Goal: Transaction & Acquisition: Purchase product/service

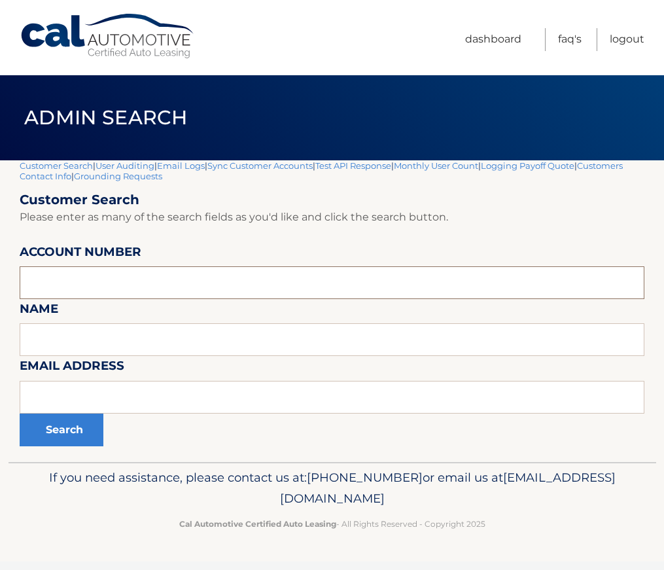
click at [92, 283] on input "text" at bounding box center [332, 282] width 625 height 33
paste input "44456009904"
type input "44456009904"
click at [60, 426] on button "Search" at bounding box center [62, 430] width 84 height 33
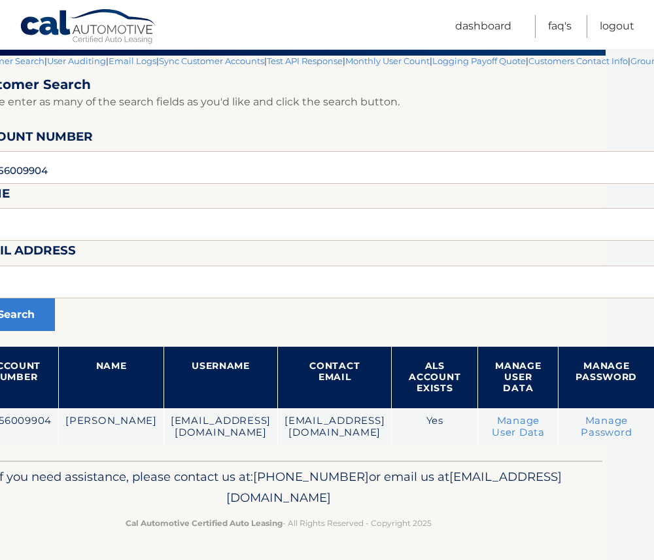
scroll to position [105, 0]
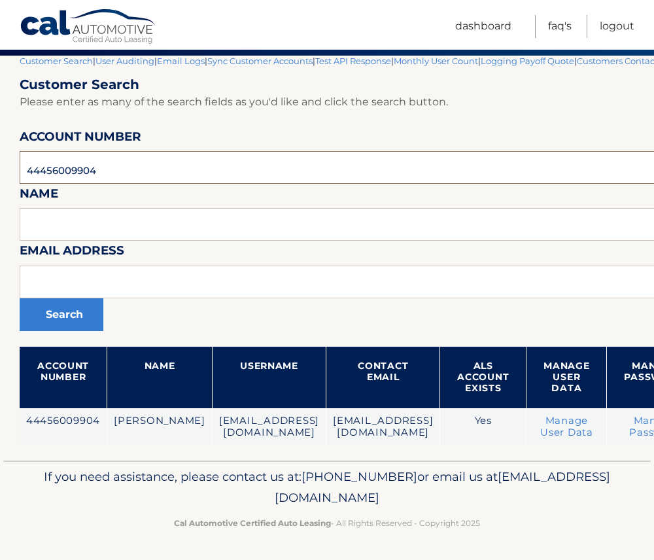
drag, startPoint x: 190, startPoint y: 162, endPoint x: -10, endPoint y: 166, distance: 200.3
click at [0, 166] on html "Cal Automotive Menu Dashboard FAQ's Logout" at bounding box center [327, 175] width 654 height 560
click at [60, 171] on input "44456009904" at bounding box center [432, 167] width 825 height 33
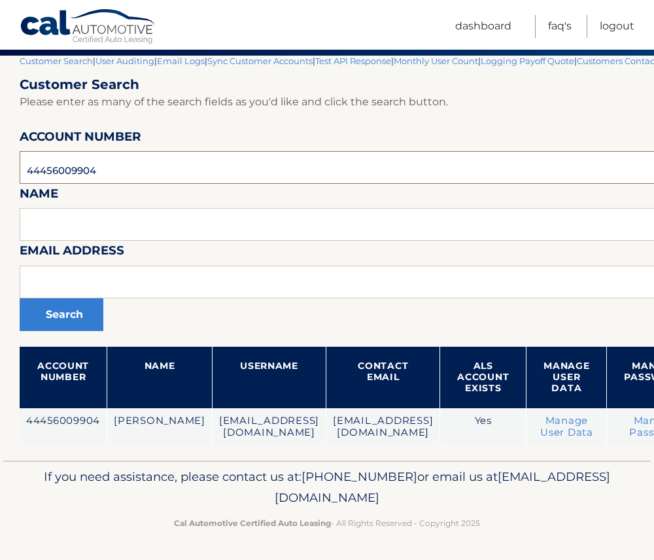
paste input "44456008881"
drag, startPoint x: 28, startPoint y: 166, endPoint x: 22, endPoint y: 167, distance: 6.6
click at [22, 167] on input "44456008881" at bounding box center [432, 167] width 825 height 33
type input "44456008881"
click at [65, 308] on button "Search" at bounding box center [62, 314] width 84 height 33
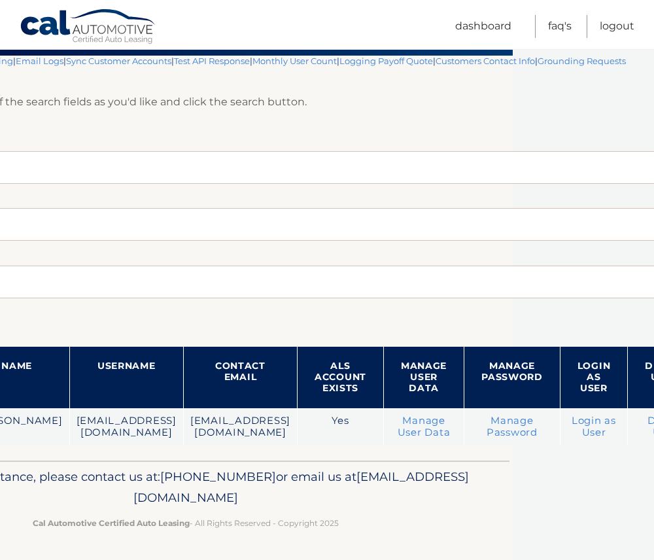
scroll to position [115, 145]
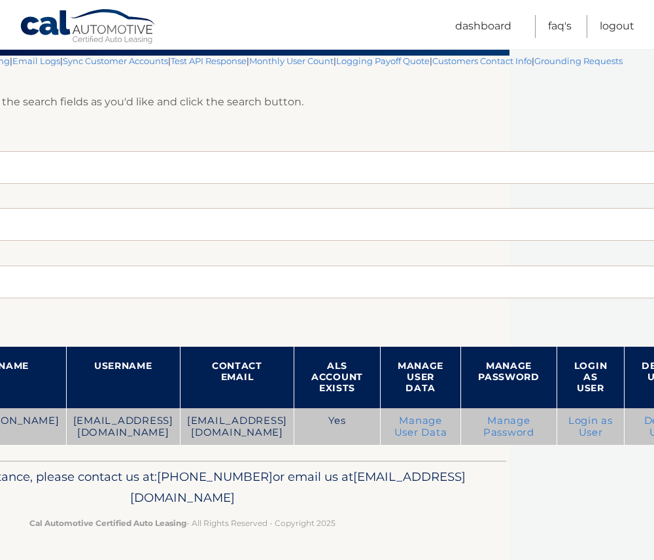
click at [569, 427] on link "Login as User" at bounding box center [591, 427] width 44 height 24
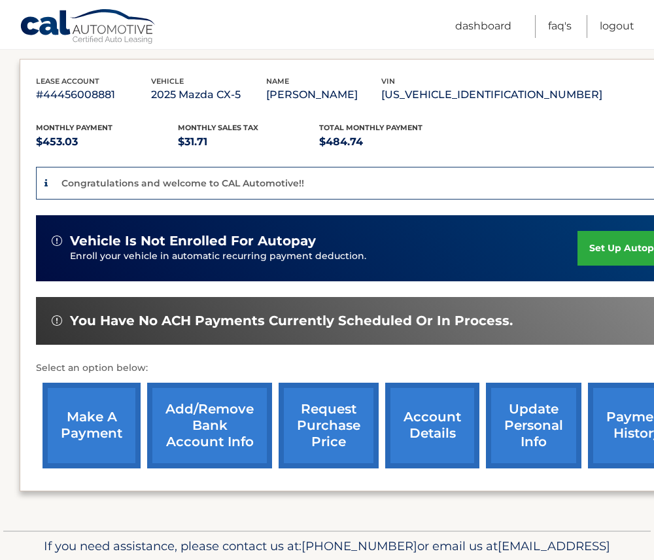
scroll to position [262, 0]
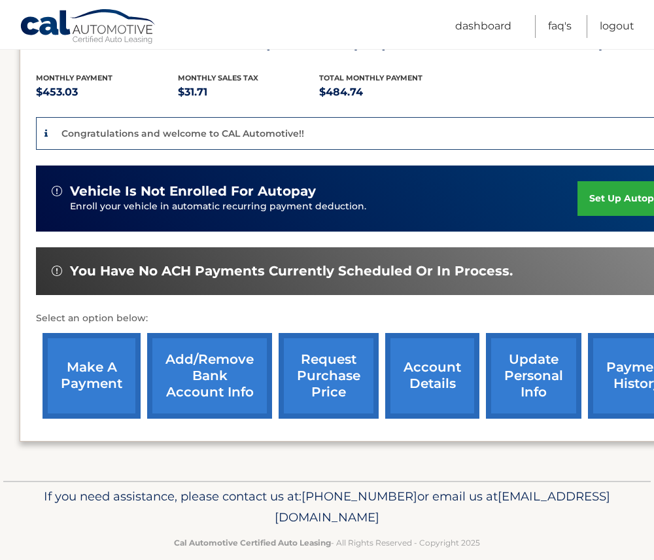
click at [79, 368] on link "make a payment" at bounding box center [92, 376] width 98 height 86
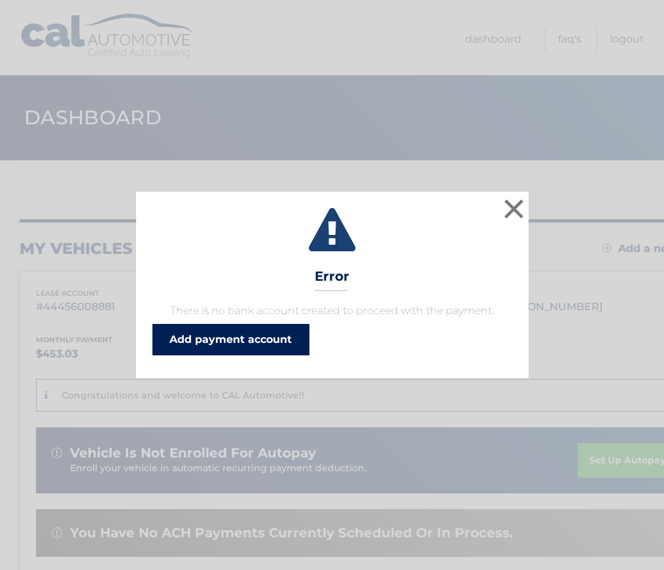
click at [224, 341] on link "Add payment account" at bounding box center [230, 339] width 157 height 31
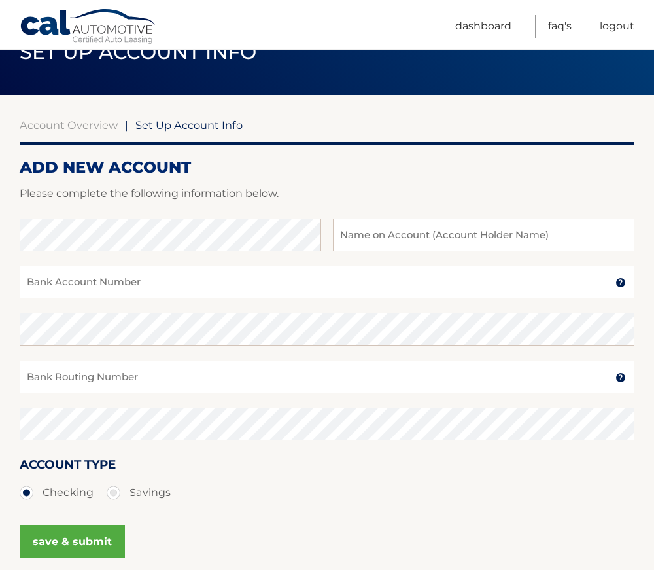
scroll to position [131, 0]
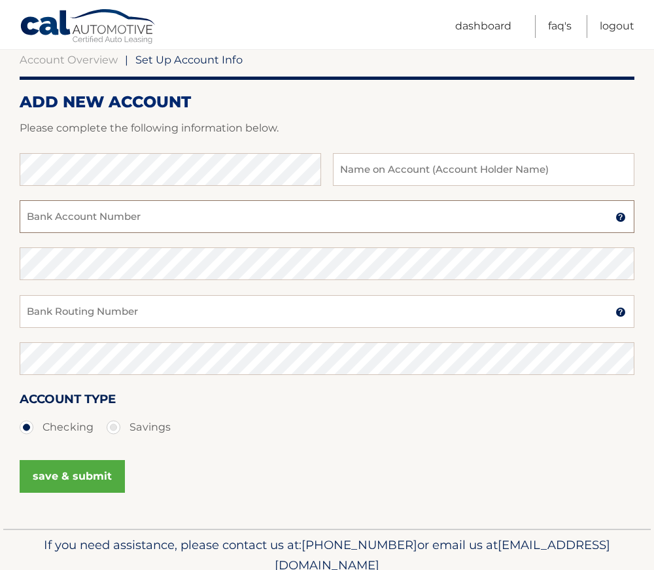
click at [122, 216] on input "Bank Account Number" at bounding box center [327, 216] width 615 height 33
click at [259, 231] on input "Bank Account Number" at bounding box center [327, 216] width 615 height 33
click at [355, 219] on input "Bank Account Number" at bounding box center [327, 216] width 615 height 33
click at [146, 295] on input "Bank Routing Number" at bounding box center [327, 311] width 615 height 33
click at [146, 314] on input "Bank Routing Number" at bounding box center [327, 311] width 615 height 33
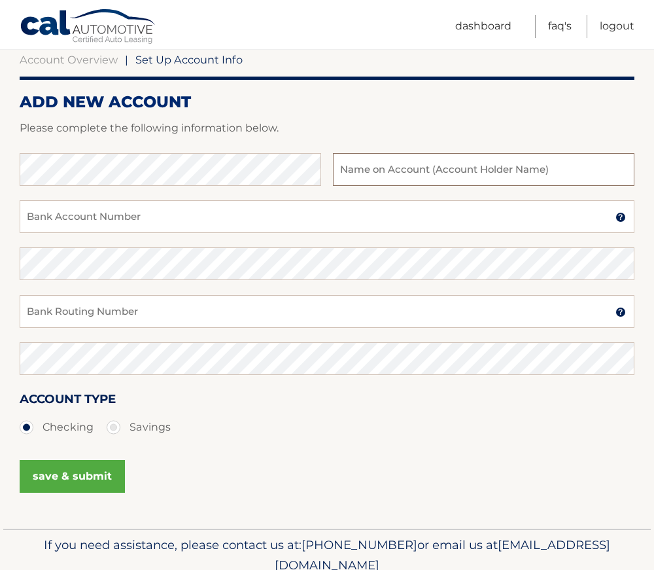
click at [416, 171] on input "text" at bounding box center [484, 169] width 302 height 33
click at [71, 216] on input "Bank Account Number" at bounding box center [327, 216] width 615 height 33
click at [286, 224] on input "Bank Account Number" at bounding box center [327, 216] width 615 height 33
click at [300, 311] on input "Bank Routing Number" at bounding box center [327, 311] width 615 height 33
click at [287, 310] on input "Bank Routing Number" at bounding box center [327, 311] width 615 height 33
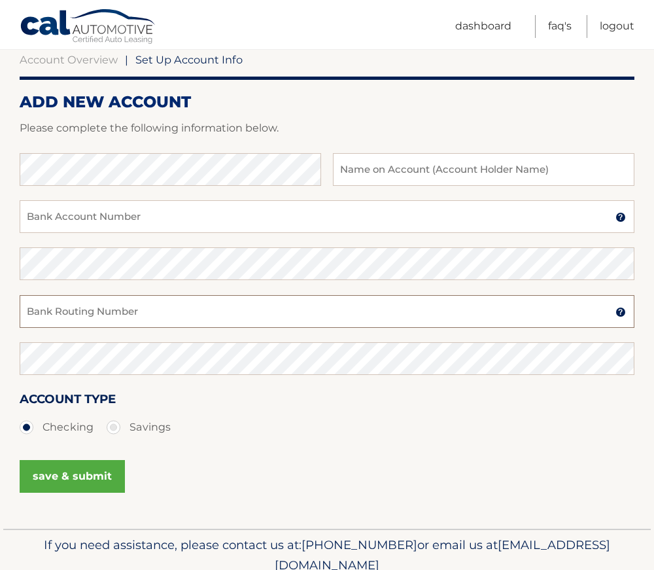
click at [127, 302] on input "Bank Routing Number" at bounding box center [327, 311] width 615 height 33
click at [118, 310] on input "Bank Routing Number" at bounding box center [327, 311] width 615 height 33
click at [322, 330] on div "Bank Routing Number A 9-digit number at the lower left corner of a check. Conta…" at bounding box center [327, 318] width 615 height 47
click at [241, 313] on input "Bank Routing Number" at bounding box center [327, 311] width 615 height 33
click at [91, 312] on input "Bank Routing Number" at bounding box center [327, 311] width 615 height 33
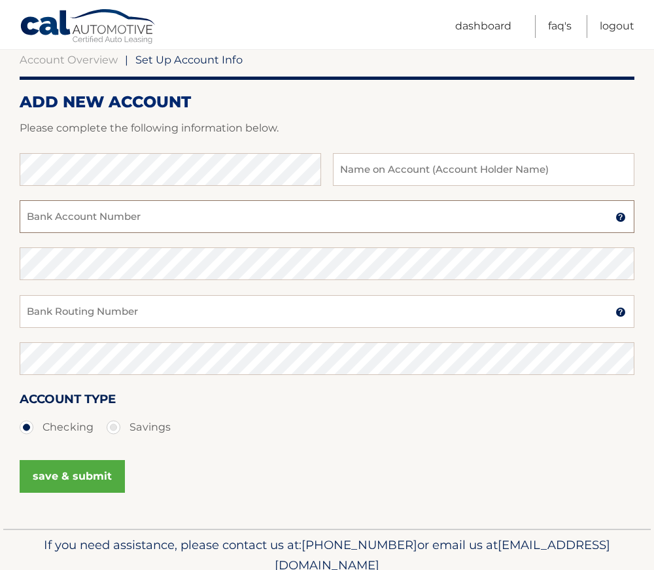
click at [115, 224] on input "Bank Account Number" at bounding box center [327, 216] width 615 height 33
click at [287, 213] on input "Bank Account Number" at bounding box center [327, 216] width 615 height 33
click at [114, 222] on input "Bank Account Number" at bounding box center [327, 216] width 615 height 33
click at [98, 217] on input "Bank Account Number" at bounding box center [327, 216] width 615 height 33
click at [50, 221] on input "Bank Account Number" at bounding box center [327, 216] width 615 height 33
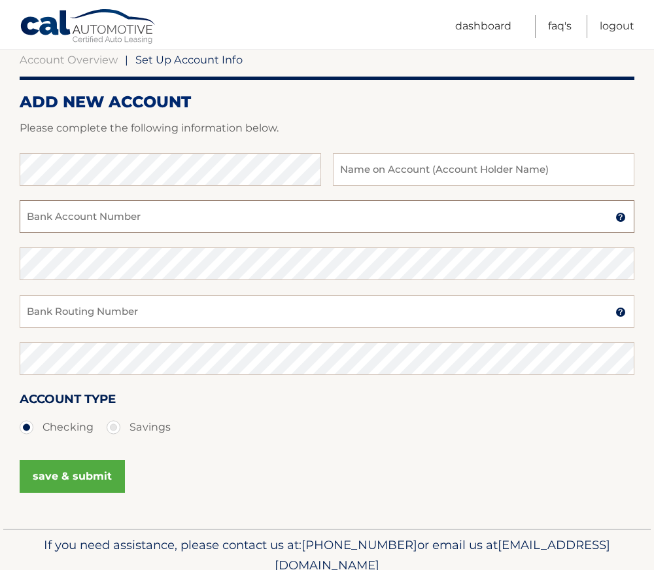
click at [147, 225] on input "Bank Account Number" at bounding box center [327, 216] width 615 height 33
click at [355, 222] on input "Bank Account Number" at bounding box center [327, 216] width 615 height 33
click at [356, 222] on input "Bank Account Number" at bounding box center [327, 216] width 615 height 33
click at [291, 308] on input "Bank Routing Number" at bounding box center [327, 311] width 615 height 33
click at [129, 312] on input "Bank Routing Number" at bounding box center [327, 311] width 615 height 33
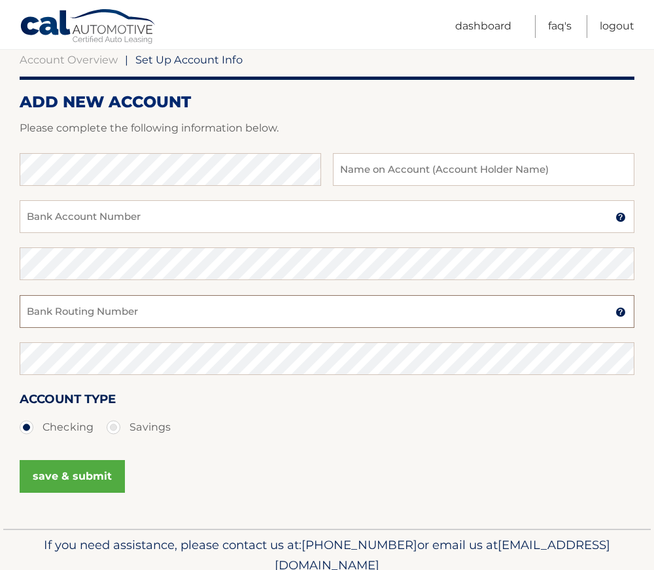
click at [132, 315] on input "Bank Routing Number" at bounding box center [327, 311] width 615 height 33
drag, startPoint x: 155, startPoint y: 316, endPoint x: 60, endPoint y: 315, distance: 95.5
click at [60, 315] on input "Bank Routing Number" at bounding box center [327, 311] width 615 height 33
click at [54, 314] on input "Bank Routing Number" at bounding box center [327, 311] width 615 height 33
click at [37, 313] on input "Bank Routing Number" at bounding box center [327, 311] width 615 height 33
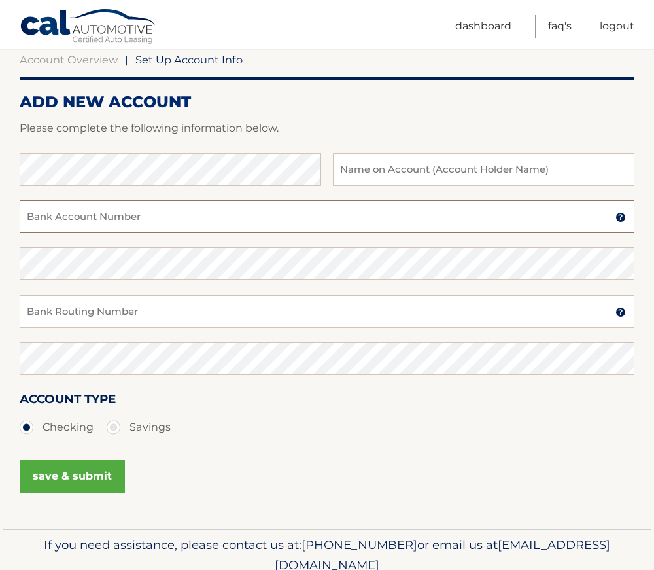
click at [128, 219] on input "Bank Account Number" at bounding box center [327, 216] width 615 height 33
click at [219, 217] on input "Bank Account Number" at bounding box center [327, 216] width 615 height 33
click at [366, 219] on input "Bank Account Number" at bounding box center [327, 216] width 615 height 33
click at [504, 167] on input "text" at bounding box center [484, 169] width 302 height 33
click at [126, 219] on input "Bank Account Number" at bounding box center [327, 216] width 615 height 33
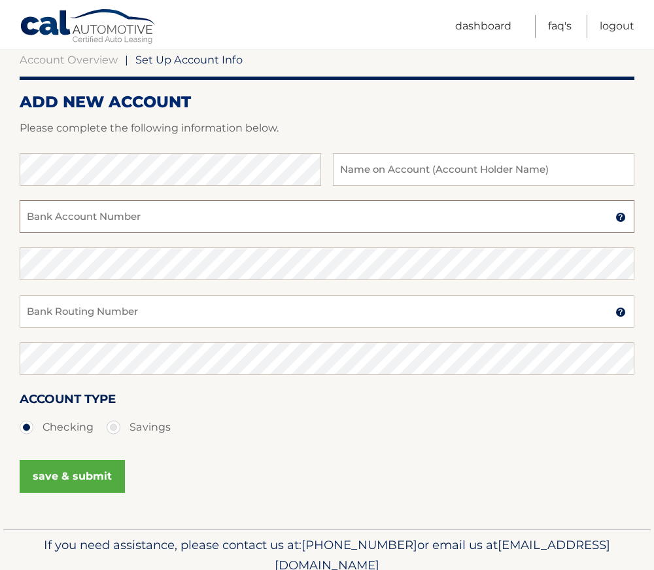
click at [135, 219] on input "Bank Account Number" at bounding box center [327, 216] width 615 height 33
click at [141, 215] on input "Bank Account Number" at bounding box center [327, 216] width 615 height 33
click at [167, 316] on input "Bank Routing Number" at bounding box center [327, 311] width 615 height 33
click at [68, 309] on input "Bank Routing Number" at bounding box center [327, 311] width 615 height 33
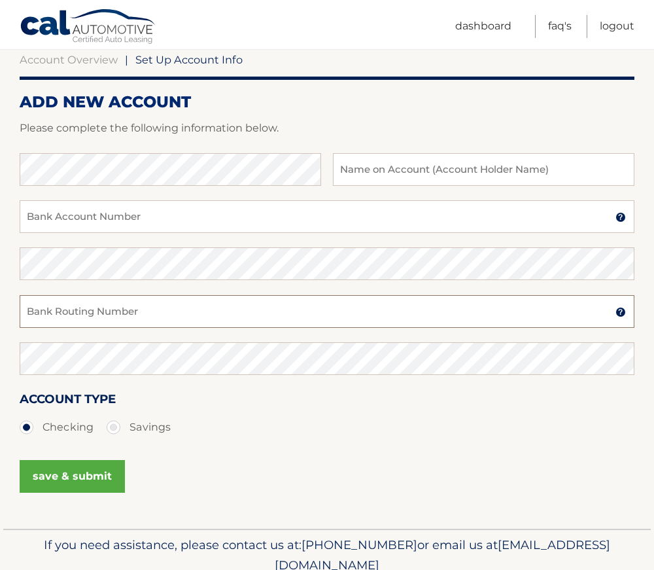
click at [125, 311] on input "Bank Routing Number" at bounding box center [327, 311] width 615 height 33
click at [139, 312] on input "Bank Routing Number" at bounding box center [327, 311] width 615 height 33
click at [94, 315] on input "Bank Routing Number" at bounding box center [327, 311] width 615 height 33
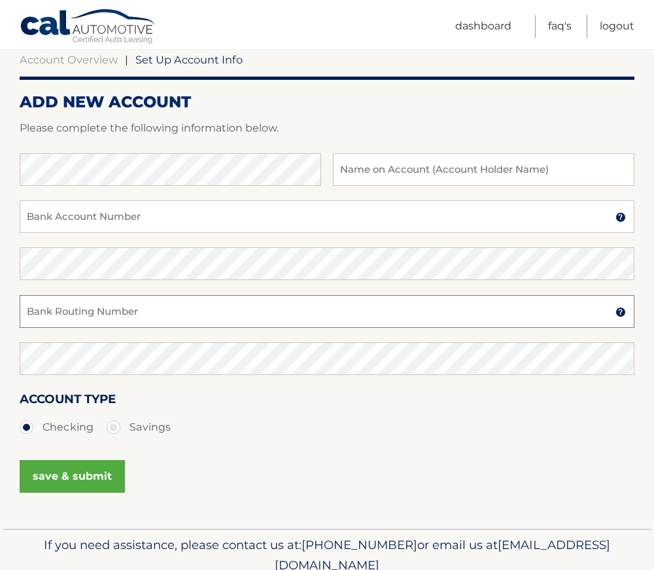
click at [65, 311] on input "Bank Routing Number" at bounding box center [327, 311] width 615 height 33
click at [59, 314] on input "Bank Routing Number" at bounding box center [327, 311] width 615 height 33
click at [49, 316] on input "Bank Routing Number" at bounding box center [327, 311] width 615 height 33
click at [31, 315] on input "Bank Routing Number" at bounding box center [327, 311] width 615 height 33
click at [50, 317] on input "Bank Routing Number" at bounding box center [327, 311] width 615 height 33
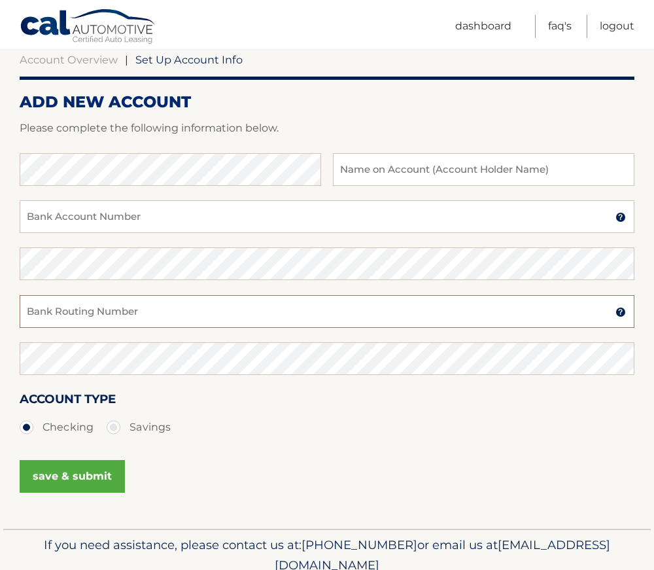
click at [53, 317] on input "Bank Routing Number" at bounding box center [327, 311] width 615 height 33
click at [53, 312] on input "Bank Routing Number" at bounding box center [327, 311] width 615 height 33
click at [87, 315] on input "Bank Routing Number" at bounding box center [327, 311] width 615 height 33
click at [105, 314] on input "Bank Routing Number" at bounding box center [327, 311] width 615 height 33
click at [55, 220] on input "Bank Account Number" at bounding box center [327, 216] width 615 height 33
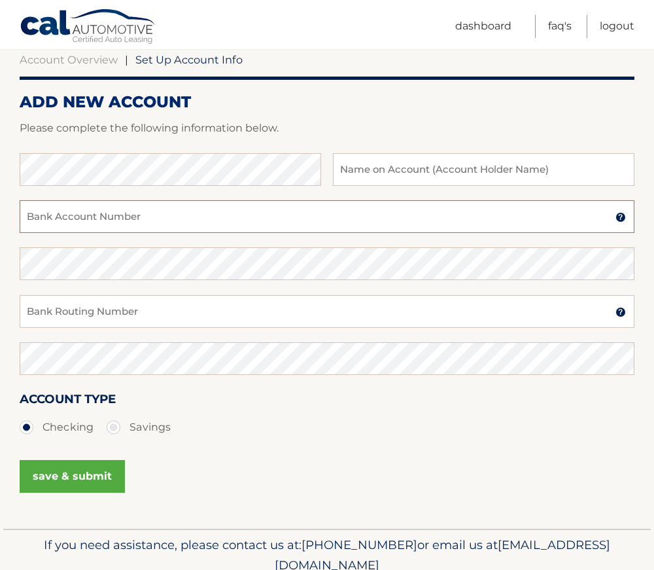
click at [99, 223] on input "Bank Account Number" at bounding box center [327, 216] width 615 height 33
click at [126, 216] on input "Bank Account Number" at bounding box center [327, 216] width 615 height 33
click at [325, 283] on div "Confirm Bank Account Number" at bounding box center [327, 270] width 615 height 47
click at [327, 291] on div "Confirm Bank Account Number" at bounding box center [327, 270] width 615 height 47
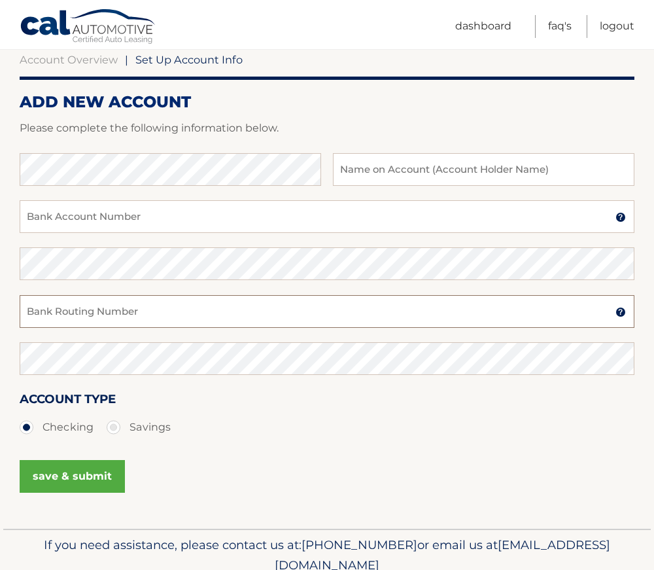
drag, startPoint x: 329, startPoint y: 304, endPoint x: 324, endPoint y: 313, distance: 10.2
click at [329, 305] on input "Bank Routing Number" at bounding box center [327, 311] width 615 height 33
click at [279, 315] on input "Bank Routing Number" at bounding box center [327, 311] width 615 height 33
click at [143, 317] on input "Bank Routing Number" at bounding box center [327, 311] width 615 height 33
